Goal: Task Accomplishment & Management: Manage account settings

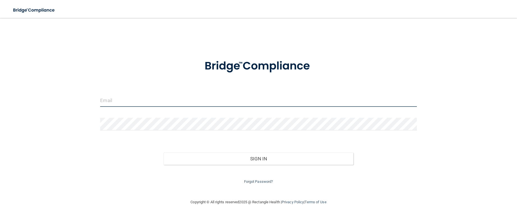
click at [108, 101] on input "email" at bounding box center [258, 100] width 316 height 13
type input "[EMAIL_ADDRESS][DOMAIN_NAME]"
click at [111, 101] on input "email" at bounding box center [258, 100] width 316 height 13
click at [109, 102] on input "email" at bounding box center [258, 100] width 316 height 13
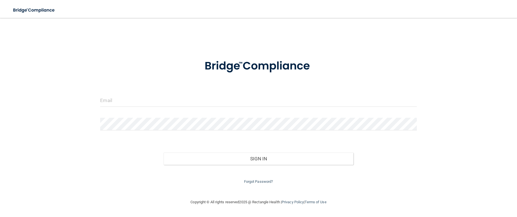
click at [442, 60] on div "Invalid email/password. You don't have permission to access that page. Sign In …" at bounding box center [258, 109] width 495 height 170
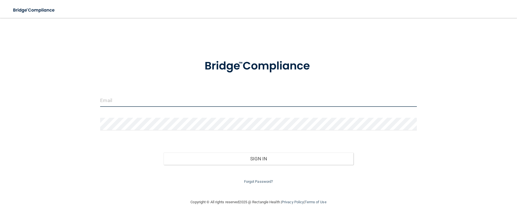
click at [115, 105] on input "email" at bounding box center [258, 100] width 316 height 13
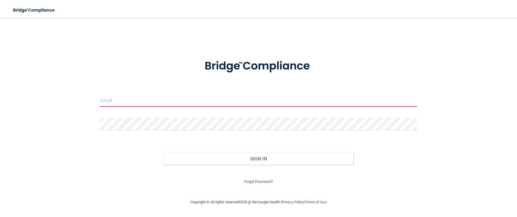
click at [103, 99] on input "email" at bounding box center [258, 100] width 316 height 13
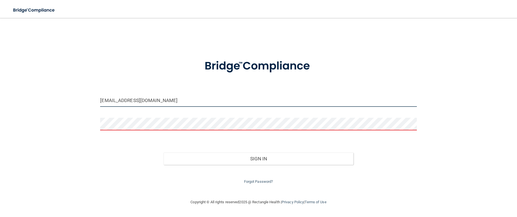
drag, startPoint x: 176, startPoint y: 102, endPoint x: 12, endPoint y: 103, distance: 163.6
click at [12, 103] on div "lm.chicagoareaoms@gmail.com Invalid email/password. You don't have permission t…" at bounding box center [258, 109] width 495 height 170
click at [174, 103] on input "mlr.chicagoareaoms@gmail.com" at bounding box center [258, 100] width 316 height 13
drag, startPoint x: 174, startPoint y: 103, endPoint x: 51, endPoint y: 89, distance: 124.0
click at [51, 89] on div "mlr.chicagoareaoms@gmail.com Invalid email/password. You don't have permission …" at bounding box center [258, 109] width 495 height 170
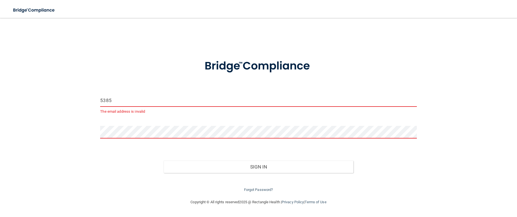
drag, startPoint x: 122, startPoint y: 99, endPoint x: 74, endPoint y: 98, distance: 47.4
click at [74, 98] on div "5385 The email address is invalid Invalid email/password. You don't have permis…" at bounding box center [258, 109] width 495 height 170
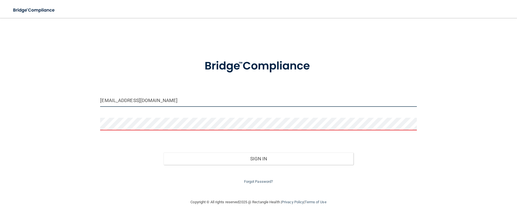
type input "mlr.chicagoareaoms@gmail.com"
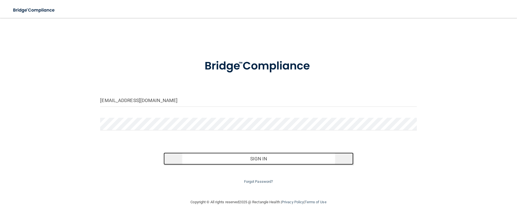
drag, startPoint x: 262, startPoint y: 164, endPoint x: 263, endPoint y: 160, distance: 4.3
click at [262, 164] on button "Sign In" at bounding box center [259, 159] width 190 height 12
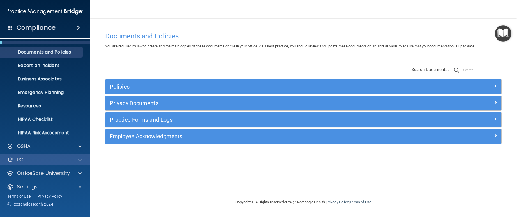
scroll to position [16, 0]
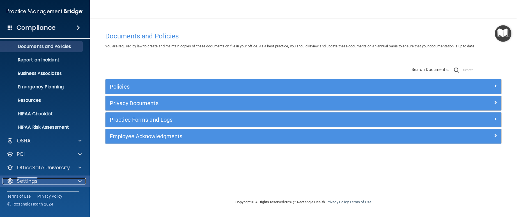
click at [41, 180] on div "Settings" at bounding box center [38, 181] width 70 height 7
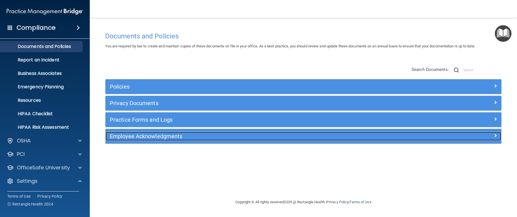
click at [176, 137] on h5 "Employee Acknowledgments" at bounding box center [254, 136] width 288 height 6
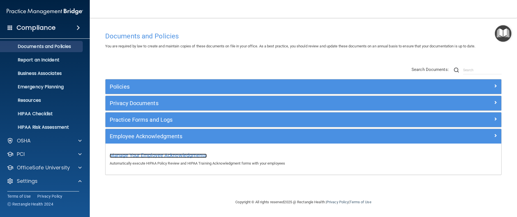
click at [170, 154] on span "Manage Your Employee Acknowledgments" at bounding box center [158, 155] width 97 height 6
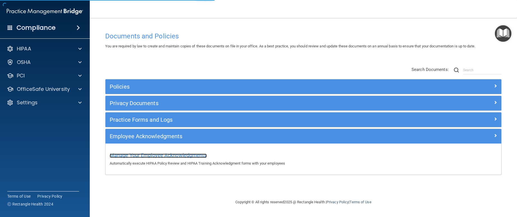
click at [180, 156] on span "Manage Your Employee Acknowledgments" at bounding box center [158, 155] width 97 height 6
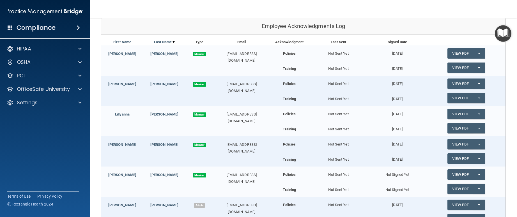
scroll to position [84, 0]
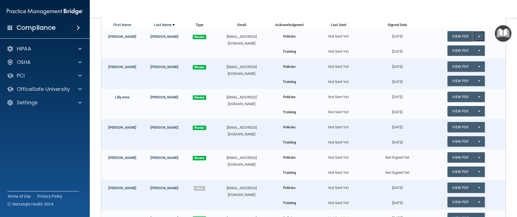
click at [475, 36] on button "Split button!" at bounding box center [479, 36] width 12 height 10
click at [473, 38] on button "Split button!" at bounding box center [479, 36] width 12 height 10
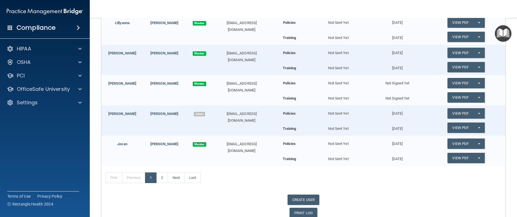
scroll to position [168, 0]
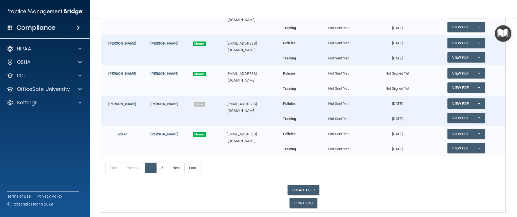
click at [331, 88] on div "Not Sent Yet" at bounding box center [338, 87] width 59 height 10
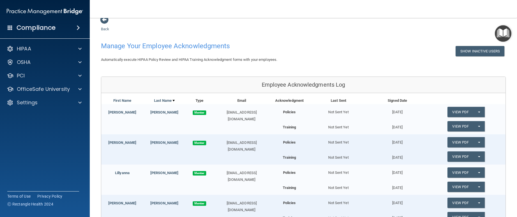
scroll to position [0, 0]
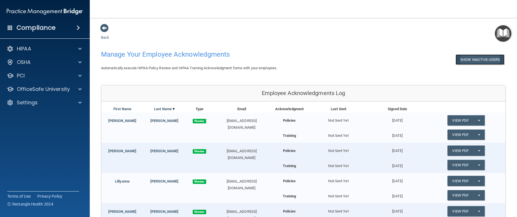
click at [478, 58] on button "Show Inactive Users" at bounding box center [480, 59] width 49 height 10
click at [478, 58] on button "Hide Inactive Users" at bounding box center [481, 59] width 46 height 10
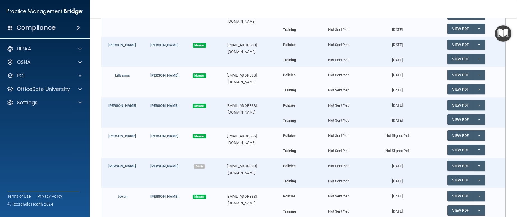
scroll to position [140, 0]
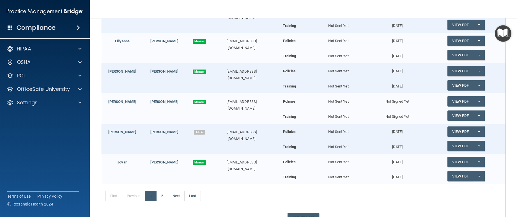
click at [185, 111] on div "Alexis Flores Member alee10062@yahoo.com Policies Not Sent Yet Not Signed Yet V…" at bounding box center [303, 108] width 404 height 30
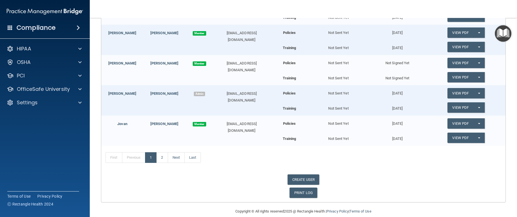
scroll to position [187, 0]
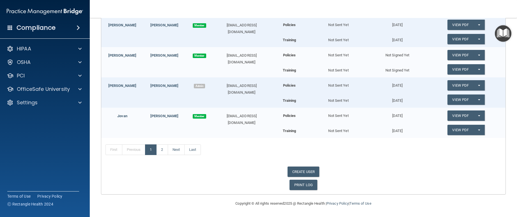
click at [244, 95] on div "mlr.chicagoareaoms@gmail.com" at bounding box center [242, 88] width 56 height 13
click at [311, 171] on link "CREATE USER" at bounding box center [304, 172] width 32 height 10
select select "practice_admin"
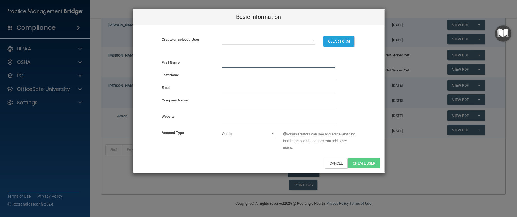
click at [253, 63] on input "text" at bounding box center [278, 63] width 113 height 8
type input "Maritza"
type input "Ruiz"
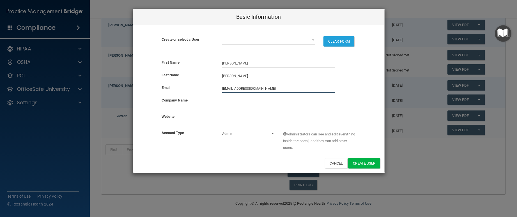
type input "mariitza12@yahoo.com"
click at [230, 107] on input "company_name" at bounding box center [278, 105] width 113 height 8
type input "Oral and Maxillofacial surgery"
click at [272, 134] on select "Admin Member" at bounding box center [248, 134] width 52 height 8
select select "practice_member"
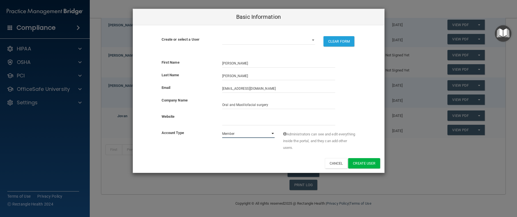
click at [222, 130] on select "Admin Member" at bounding box center [248, 134] width 52 height 8
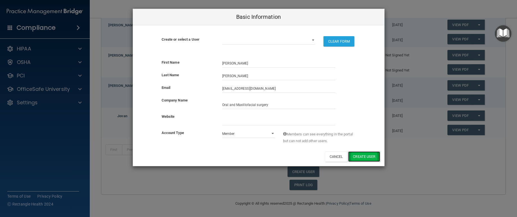
click at [364, 158] on button "Create User" at bounding box center [364, 157] width 32 height 10
click at [407, 171] on div "Basic Information Create or select a User alee10062@yahoo.com arirod05@icloud.c…" at bounding box center [258, 108] width 517 height 217
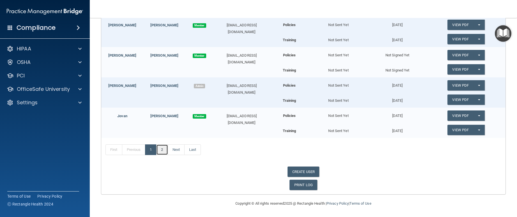
click at [165, 150] on link "2" at bounding box center [162, 149] width 12 height 11
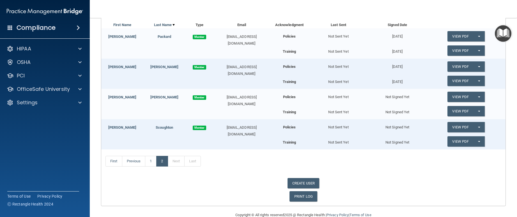
scroll to position [96, 0]
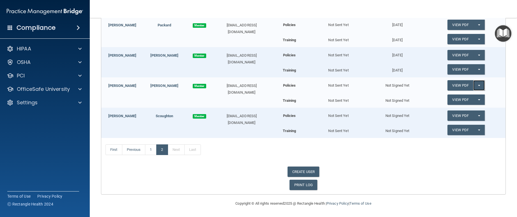
click at [478, 86] on span "button" at bounding box center [479, 85] width 2 height 1
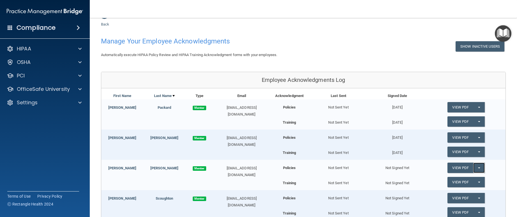
scroll to position [0, 0]
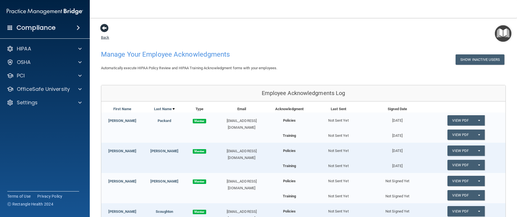
click at [107, 29] on span at bounding box center [104, 28] width 8 height 8
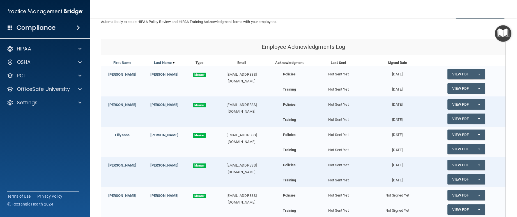
scroll to position [56, 0]
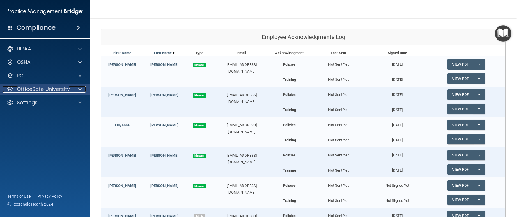
click at [40, 89] on p "OfficeSafe University" at bounding box center [43, 89] width 53 height 7
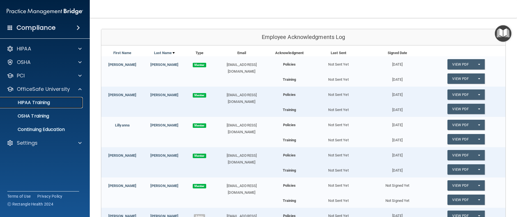
click at [38, 102] on p "HIPAA Training" at bounding box center [27, 103] width 46 height 6
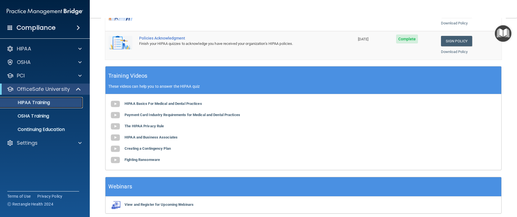
scroll to position [160, 0]
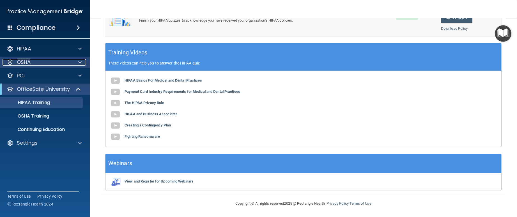
click at [40, 61] on div "OSHA" at bounding box center [38, 62] width 70 height 7
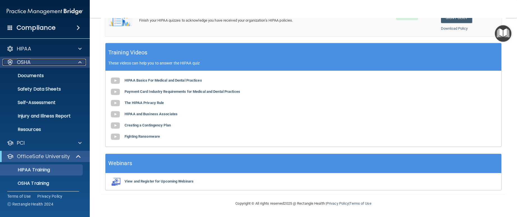
click at [78, 63] on div at bounding box center [79, 62] width 14 height 7
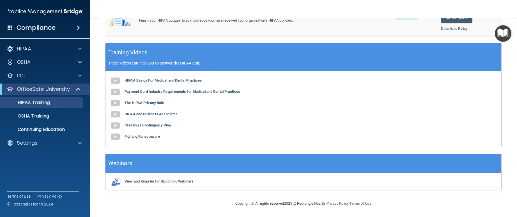
click at [77, 26] on span at bounding box center [78, 27] width 3 height 7
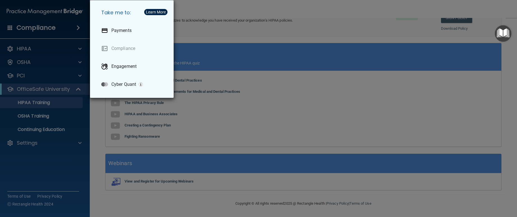
click at [77, 31] on div "Take me to: Payments Compliance Engagement Cyber Quant" at bounding box center [258, 108] width 517 height 217
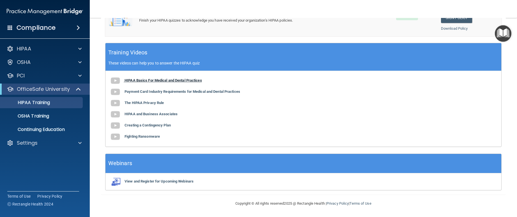
click at [119, 79] on img at bounding box center [115, 80] width 11 height 11
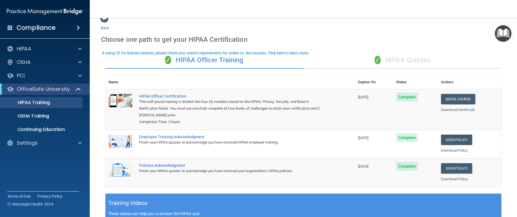
scroll to position [0, 0]
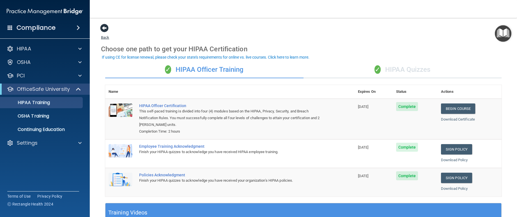
click at [103, 28] on span at bounding box center [104, 28] width 8 height 8
